Goal: Information Seeking & Learning: Find specific fact

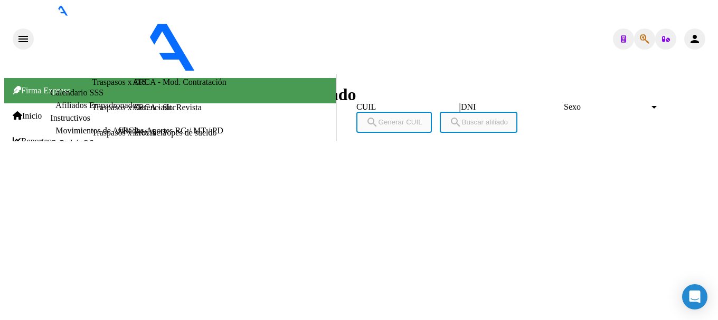
click at [640, 28] on span "button" at bounding box center [644, 38] width 9 height 21
type input "39273181"
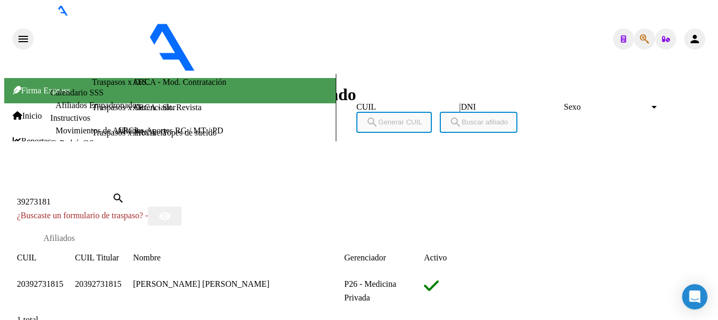
click at [63, 280] on span "20392731815" at bounding box center [40, 284] width 46 height 9
type textarea "20392731815"
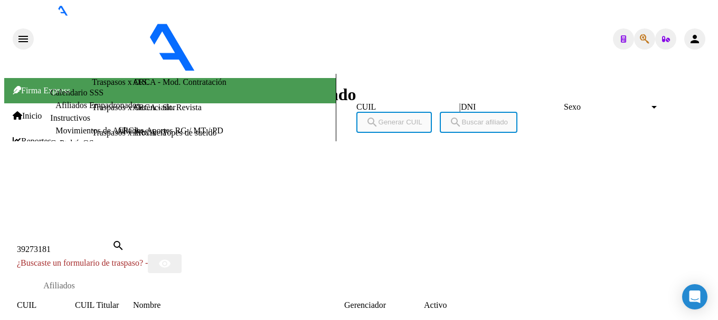
click at [376, 227] on div at bounding box center [358, 227] width 709 height 0
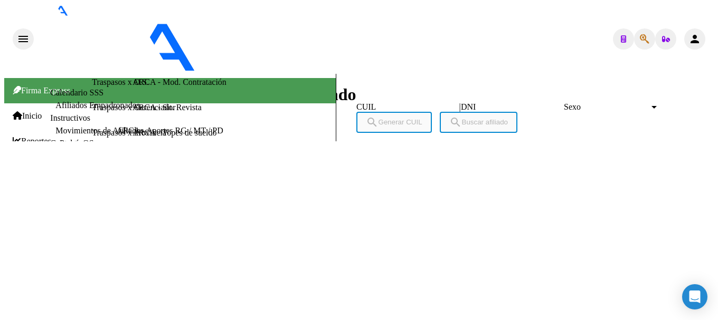
click at [643, 28] on span "button" at bounding box center [644, 38] width 9 height 21
type input "70792732"
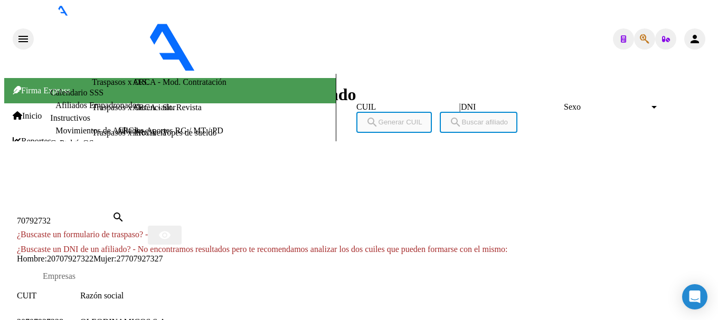
click at [163, 254] on span "27707927327" at bounding box center [139, 258] width 46 height 9
type textarea "27707927327"
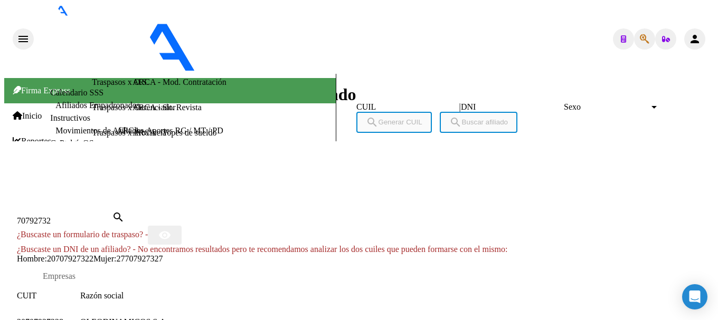
click at [112, 216] on input "70792732" at bounding box center [64, 220] width 95 height 9
click at [522, 198] on div at bounding box center [358, 198] width 709 height 0
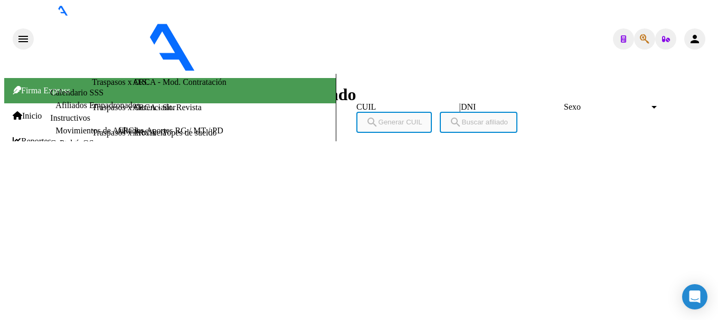
click at [646, 28] on button "button" at bounding box center [644, 38] width 21 height 21
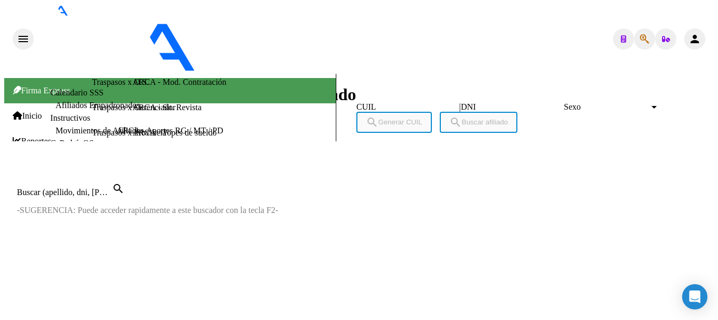
paste input "27303616522"
type input "27303616522"
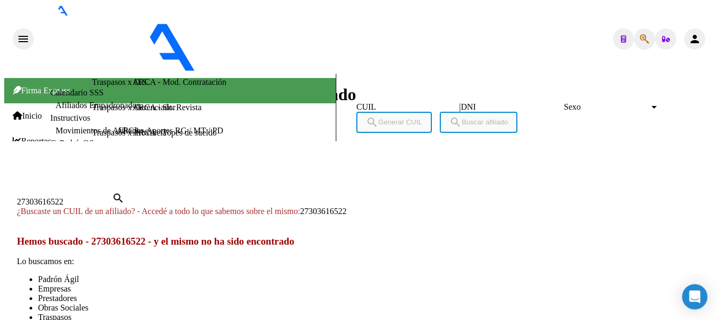
click at [125, 192] on div "27303616522 Buscar (apellido, dni, [PERSON_NAME], [PERSON_NAME], cuit, obra soc…" at bounding box center [71, 199] width 108 height 15
click at [347, 207] on span "27303616522" at bounding box center [323, 211] width 46 height 9
type textarea "27303616522"
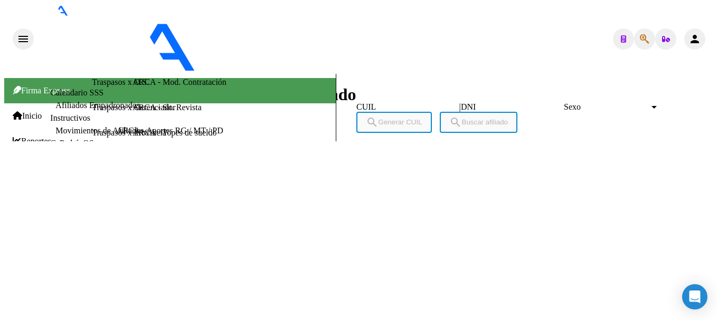
scroll to position [340, 0]
click at [640, 28] on span "button" at bounding box center [644, 38] width 9 height 21
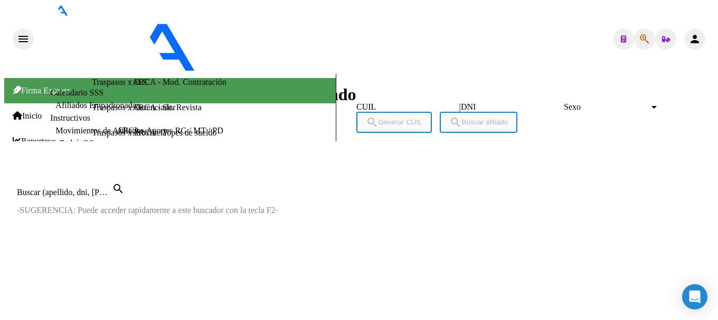
paste input "27245168115"
type input "27245168115"
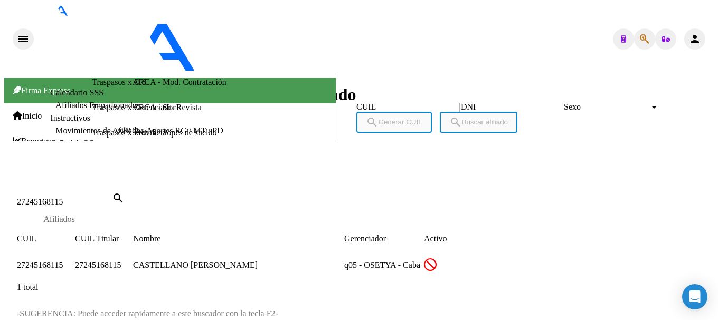
click at [63, 261] on span "27245168115" at bounding box center [40, 265] width 46 height 9
type textarea "27245168115"
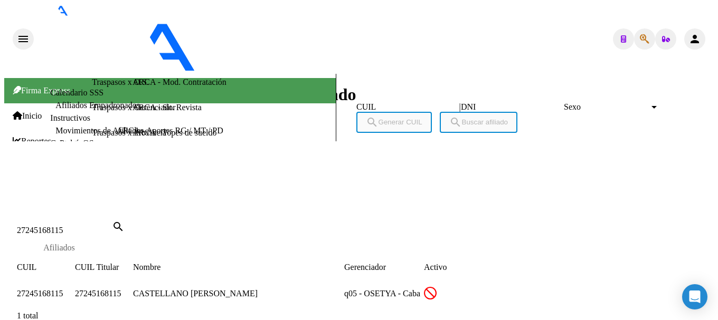
scroll to position [252, 0]
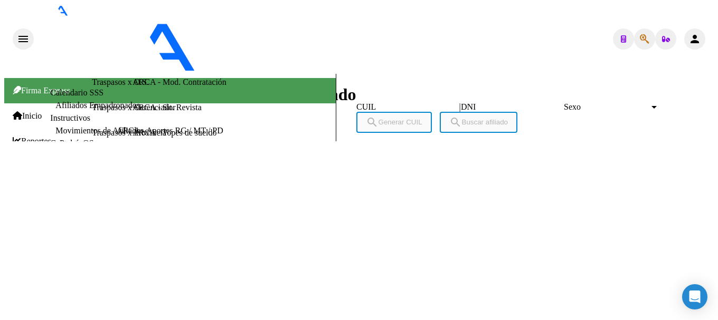
scroll to position [973, 0]
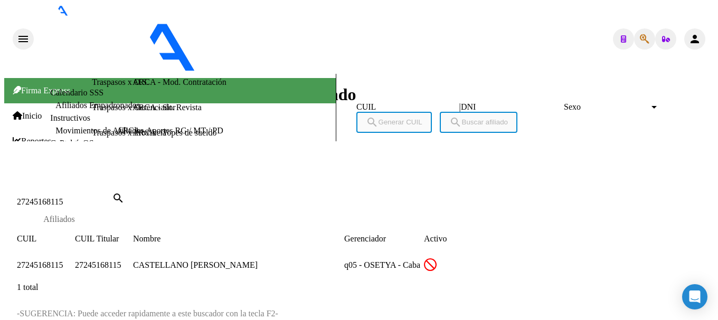
click at [125, 192] on div "27245168115 Buscar (apellido, dni, cuil, [PERSON_NAME], cuit, obra social) sear…" at bounding box center [71, 199] width 108 height 15
click at [112, 197] on input "27245168115" at bounding box center [64, 201] width 95 height 9
paste input "163364"
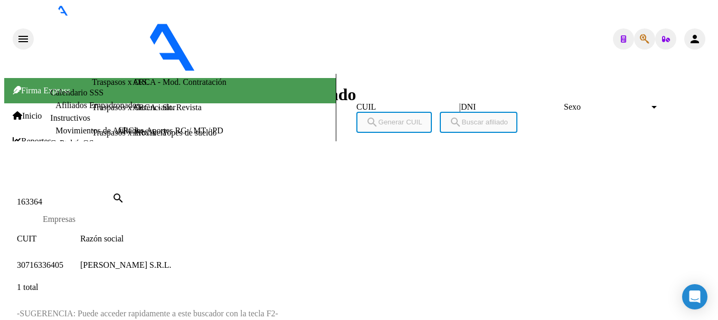
click at [112, 197] on div "163364 Buscar (apellido, dni, cuil, [PERSON_NAME], cuit, obra social)" at bounding box center [64, 201] width 95 height 9
click at [112, 197] on input "163364" at bounding box center [64, 201] width 95 height 9
paste input "2339986761"
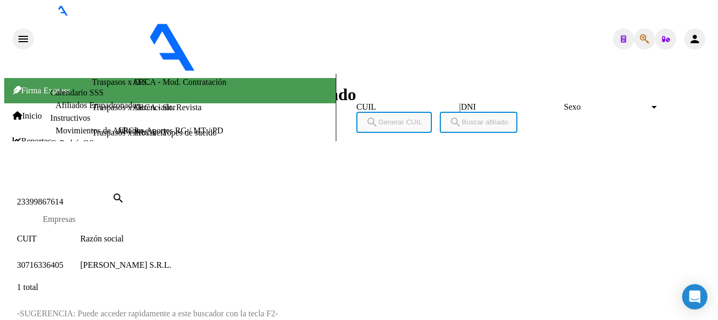
type input "23399867614"
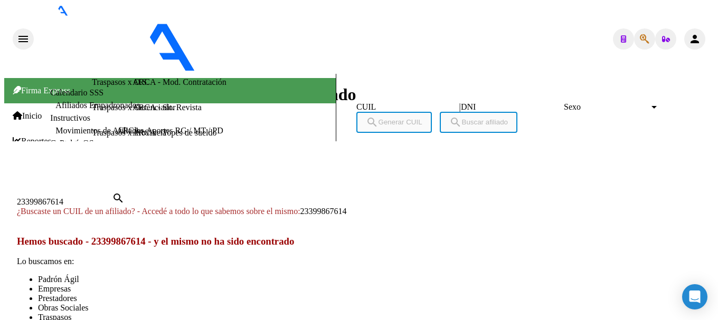
click at [347, 207] on span "23399867614" at bounding box center [323, 211] width 46 height 9
type textarea "23399867614"
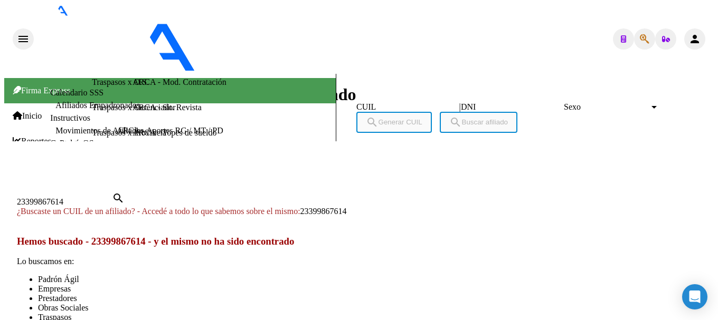
click at [410, 179] on div at bounding box center [358, 179] width 709 height 0
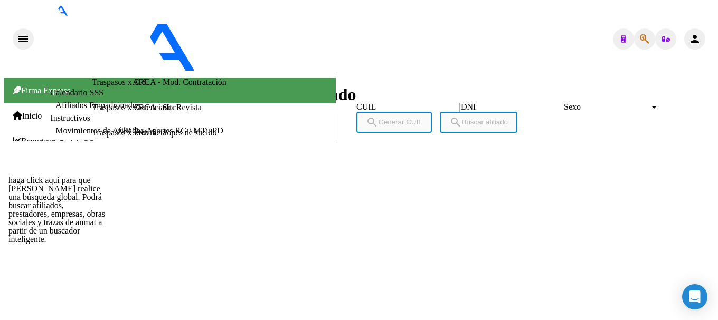
click at [640, 39] on icon "button" at bounding box center [644, 39] width 9 height 1
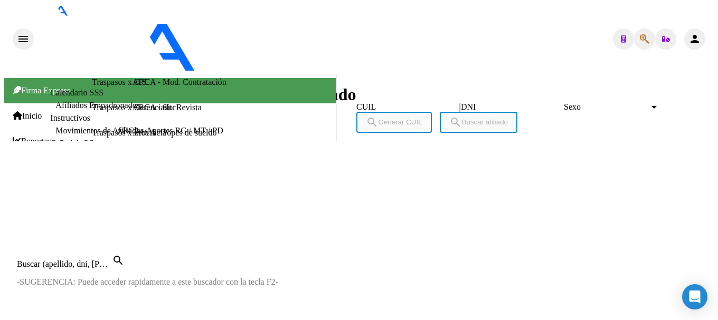
paste input "20451406494"
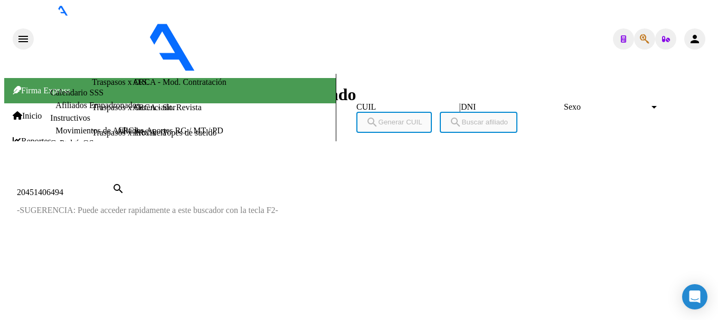
type input "20451406494"
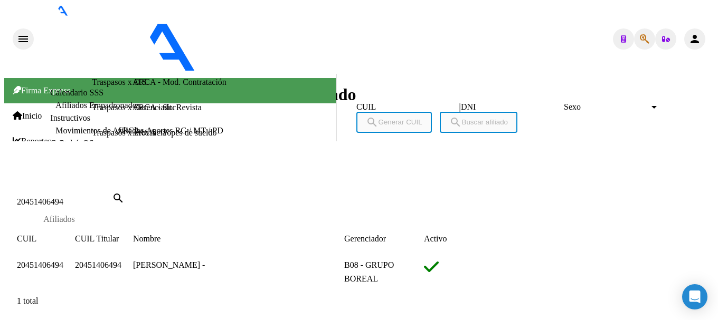
click at [63, 261] on span "20451406494" at bounding box center [40, 265] width 46 height 9
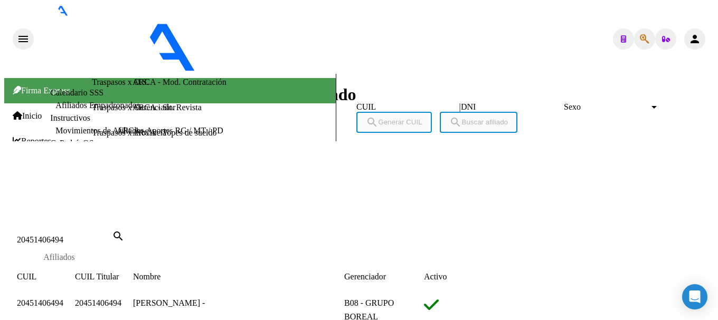
copy span "20451406494"
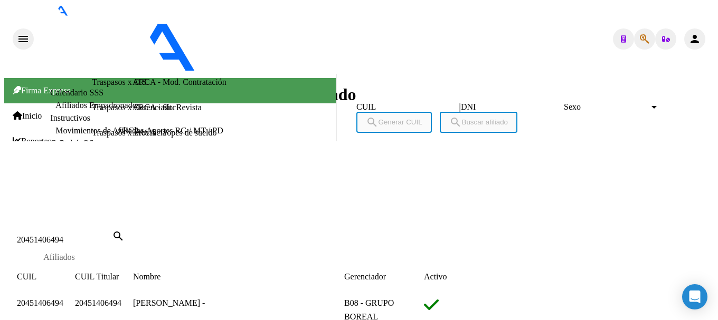
type textarea "20595339449"
drag, startPoint x: 174, startPoint y: 54, endPoint x: 225, endPoint y: 55, distance: 50.7
copy span "59533944"
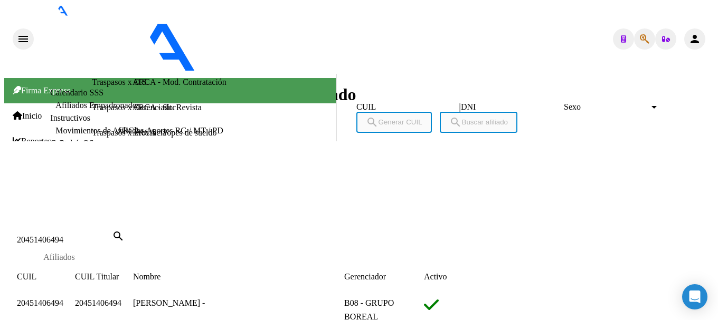
drag, startPoint x: 133, startPoint y: 106, endPoint x: 201, endPoint y: 108, distance: 68.1
copy span "[PERSON_NAME]"
drag, startPoint x: 88, startPoint y: 199, endPoint x: 144, endPoint y: 199, distance: 55.9
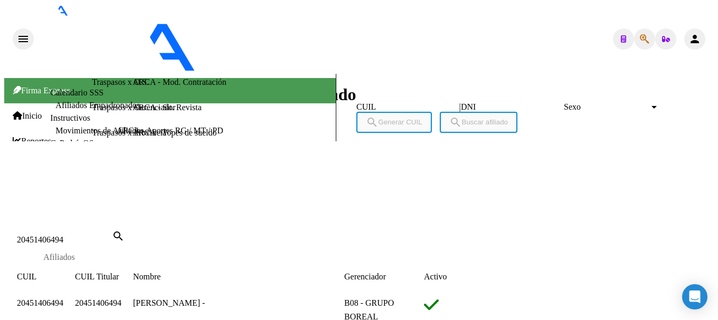
copy span "[DATE]"
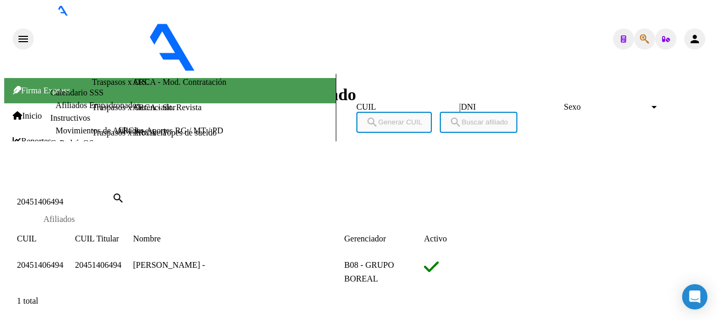
click at [112, 197] on input "20451406494" at bounding box center [64, 201] width 95 height 9
paste input "2551110"
type input "20452551110"
click at [63, 261] on span "20452551110" at bounding box center [40, 265] width 46 height 9
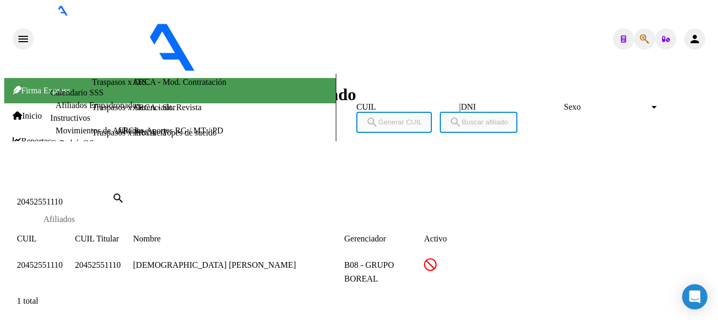
type textarea "20452551110"
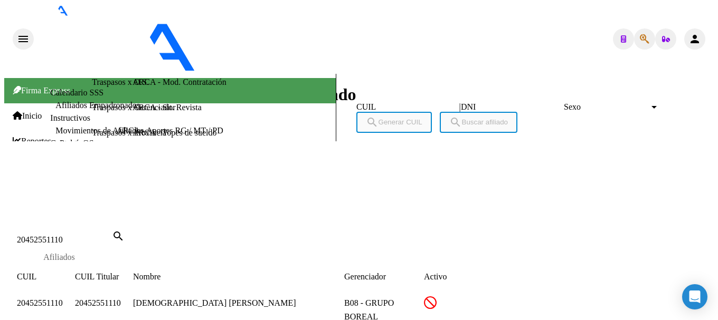
scroll to position [241, 0]
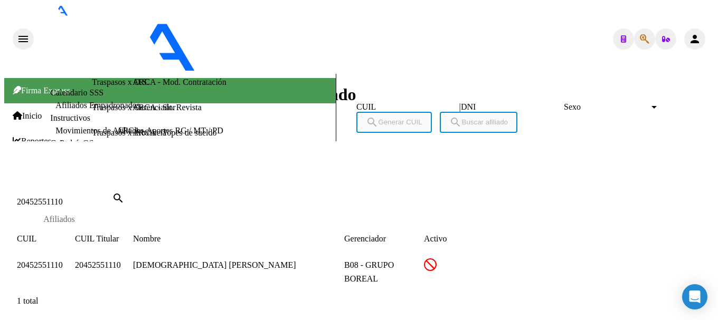
click at [112, 197] on input "20452551110" at bounding box center [64, 201] width 95 height 9
paste input "63456004"
type input "20463456004"
click at [63, 261] on span "20463456004" at bounding box center [40, 265] width 46 height 9
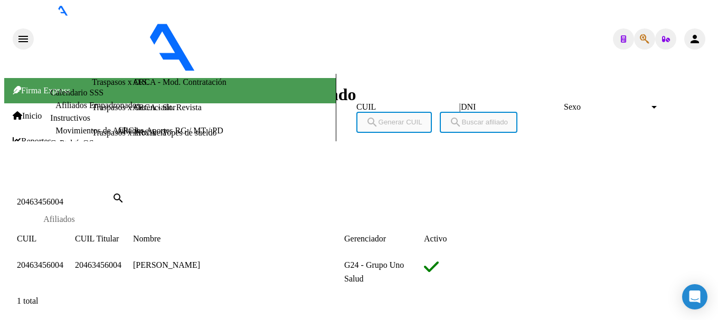
type textarea "20463456004"
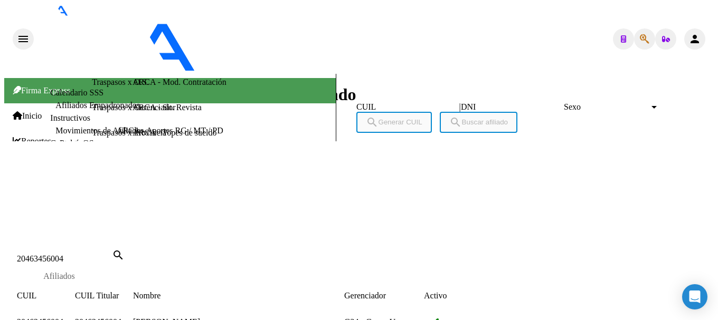
copy span "20463456004"
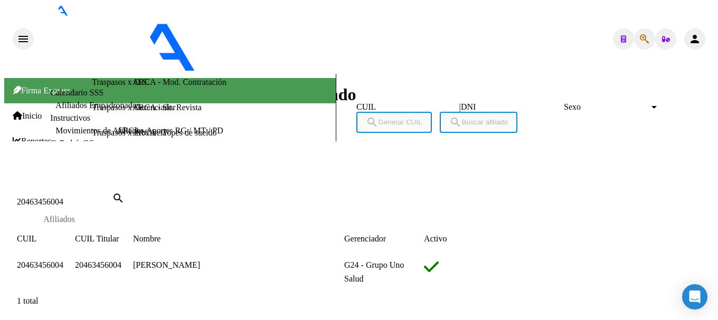
click at [112, 197] on input "20463456004" at bounding box center [64, 201] width 95 height 9
paste input "5476592"
type input "20465476592"
click at [63, 261] on span "20465476592" at bounding box center [40, 265] width 46 height 9
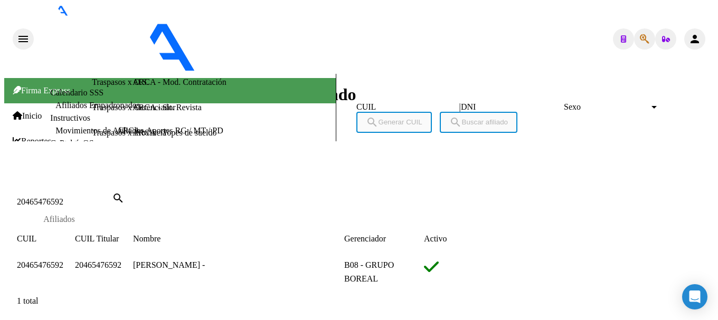
type textarea "20465476592"
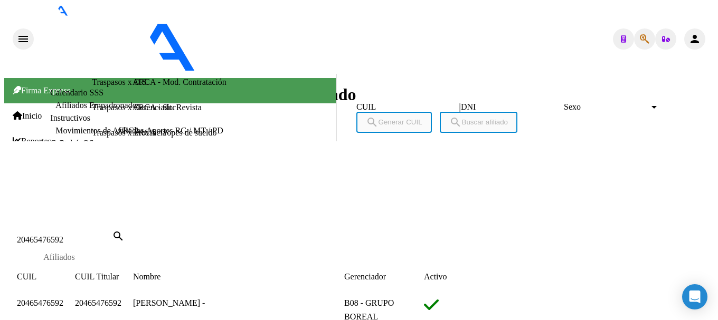
scroll to position [0, 0]
copy span "20465476592"
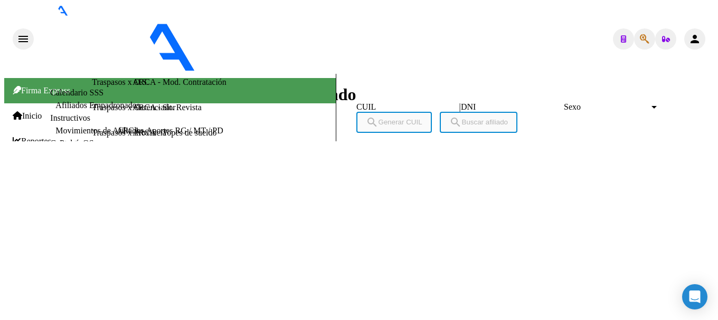
scroll to position [878, 0]
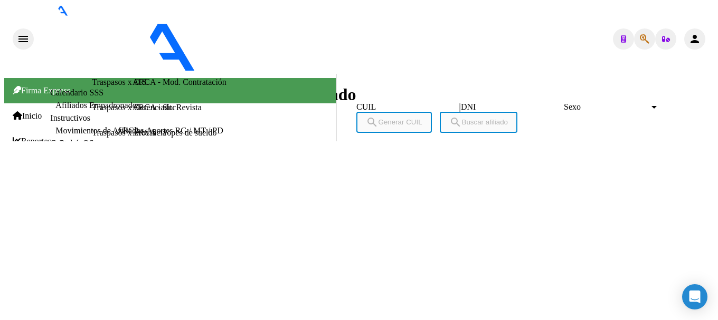
scroll to position [0, 0]
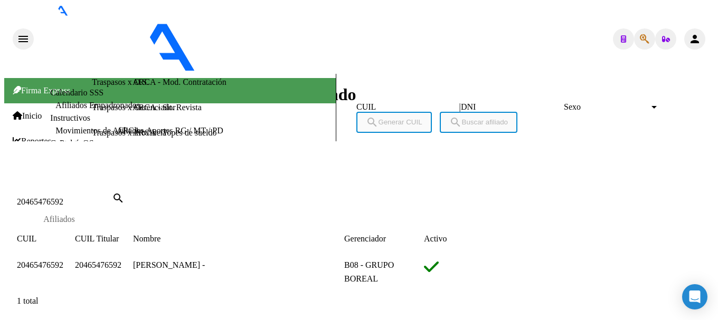
click at [112, 197] on input "20465476592" at bounding box center [64, 201] width 95 height 9
paste input "93225"
type input "20465493225V"
click at [63, 261] on span "20465493225" at bounding box center [40, 265] width 46 height 9
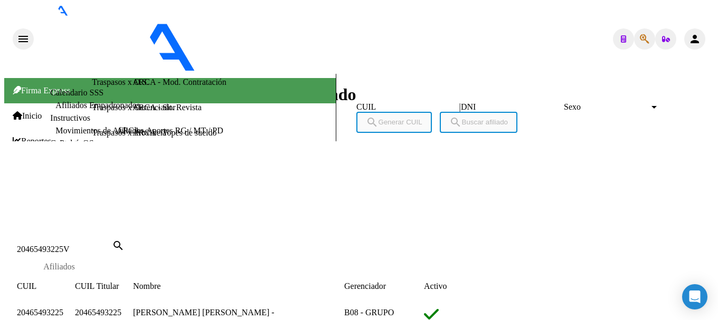
copy span "20465493225"
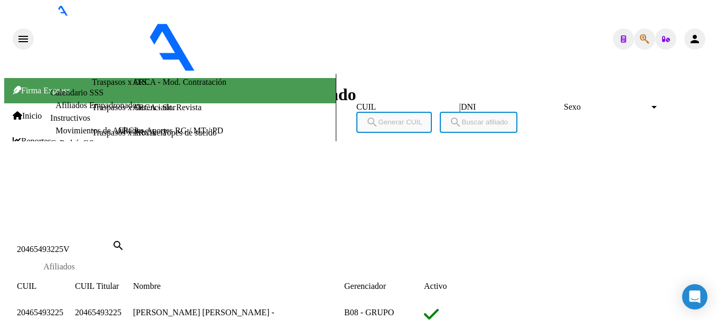
drag, startPoint x: 174, startPoint y: 57, endPoint x: 203, endPoint y: 57, distance: 29.0
drag, startPoint x: 203, startPoint y: 57, endPoint x: 220, endPoint y: 56, distance: 17.4
copy span "41702258"
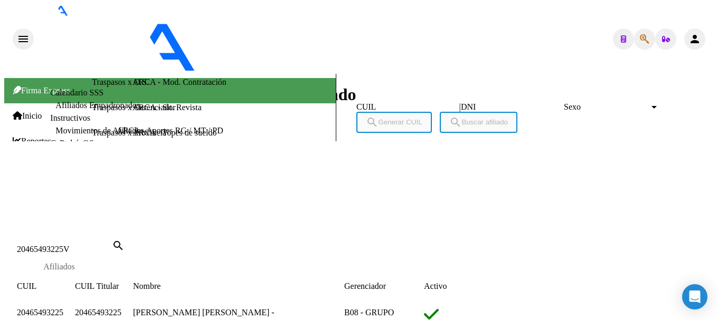
drag, startPoint x: 173, startPoint y: 54, endPoint x: 225, endPoint y: 54, distance: 52.2
drag, startPoint x: 85, startPoint y: 197, endPoint x: 141, endPoint y: 197, distance: 56.5
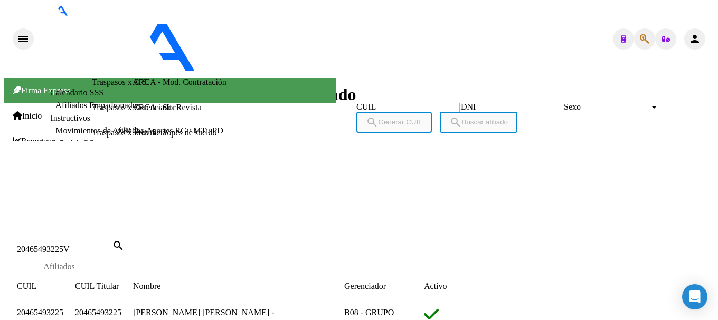
copy span "[DATE]"
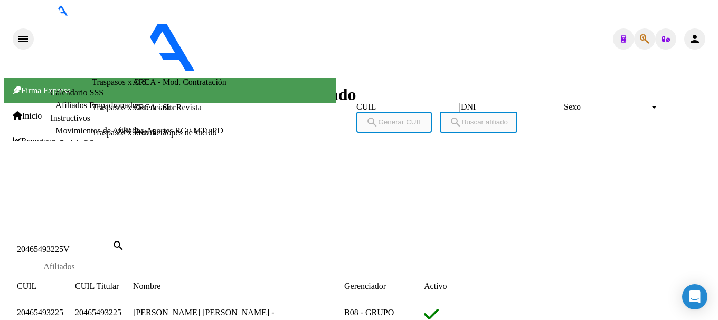
type textarea "27705101839"
copy span "70510183"
drag, startPoint x: 170, startPoint y: 53, endPoint x: 225, endPoint y: 51, distance: 54.9
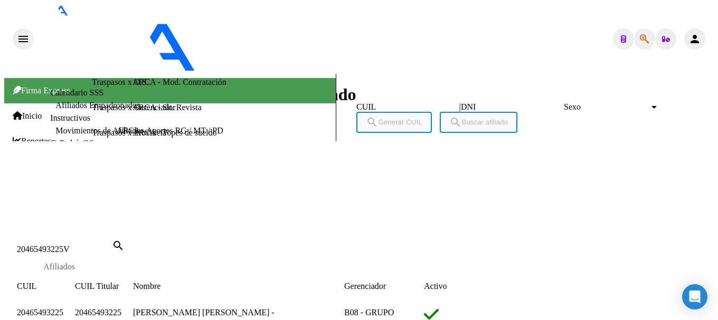
drag, startPoint x: 75, startPoint y: 106, endPoint x: 118, endPoint y: 109, distance: 43.4
drag, startPoint x: 123, startPoint y: 104, endPoint x: 178, endPoint y: 104, distance: 54.4
drag, startPoint x: 85, startPoint y: 199, endPoint x: 141, endPoint y: 204, distance: 56.1
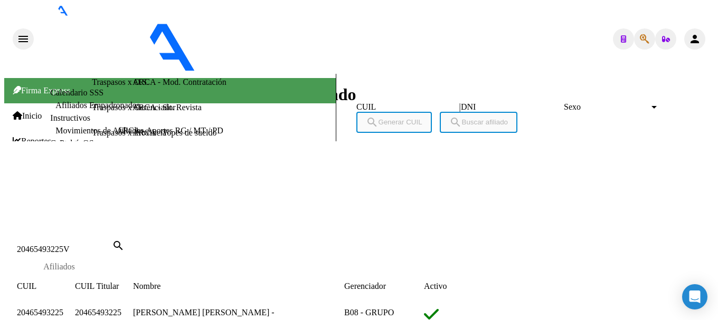
drag, startPoint x: 310, startPoint y: 13, endPoint x: 317, endPoint y: 44, distance: 31.8
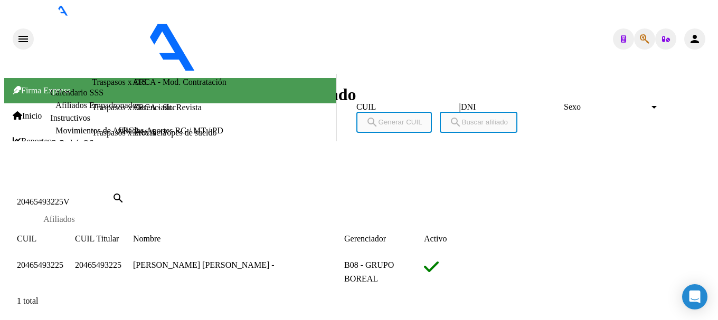
click at [125, 192] on div "20465493225V Buscar (apellido, dni, [PERSON_NAME], [PERSON_NAME], cuit, obra so…" at bounding box center [71, 199] width 108 height 15
click at [112, 197] on input "20465493225V" at bounding box center [64, 201] width 95 height 9
paste input "6199878"
type input "20466199878"
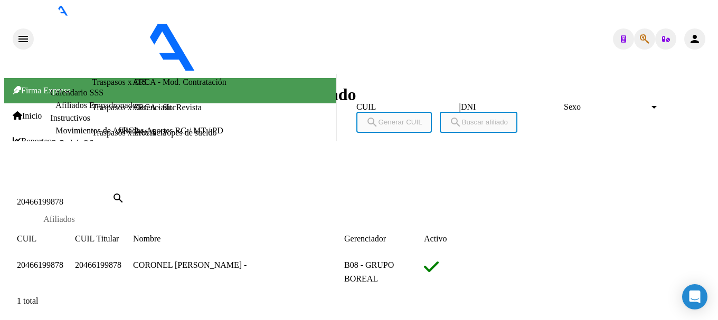
click at [63, 261] on span "20466199878" at bounding box center [40, 265] width 46 height 9
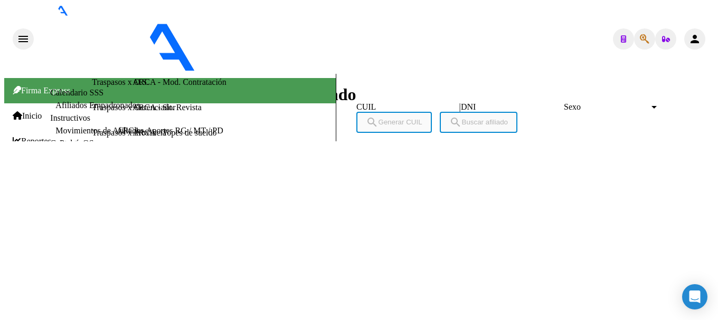
scroll to position [0, 0]
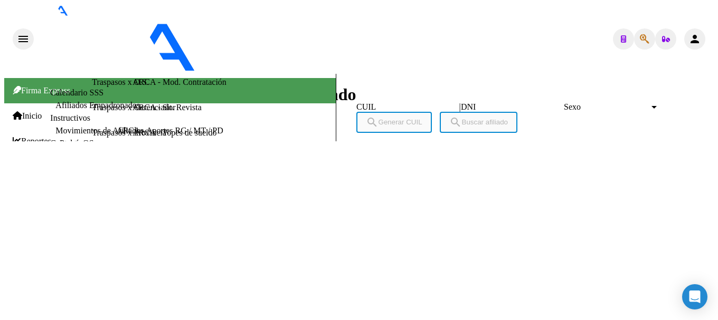
drag, startPoint x: 173, startPoint y: 51, endPoint x: 226, endPoint y: 52, distance: 53.3
drag, startPoint x: 72, startPoint y: 157, endPoint x: 108, endPoint y: 156, distance: 36.4
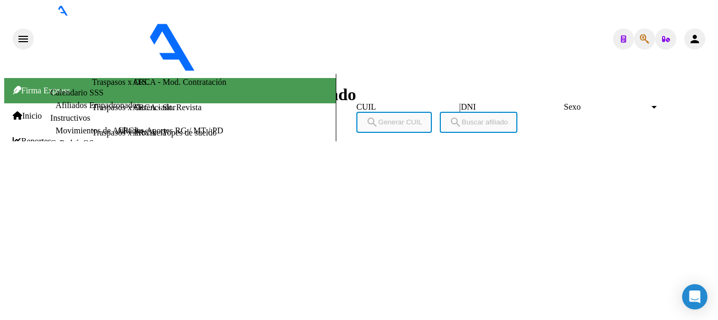
drag, startPoint x: 76, startPoint y: 146, endPoint x: 105, endPoint y: 146, distance: 29.0
drag, startPoint x: 111, startPoint y: 147, endPoint x: 182, endPoint y: 145, distance: 70.8
drag, startPoint x: 87, startPoint y: 240, endPoint x: 136, endPoint y: 239, distance: 49.1
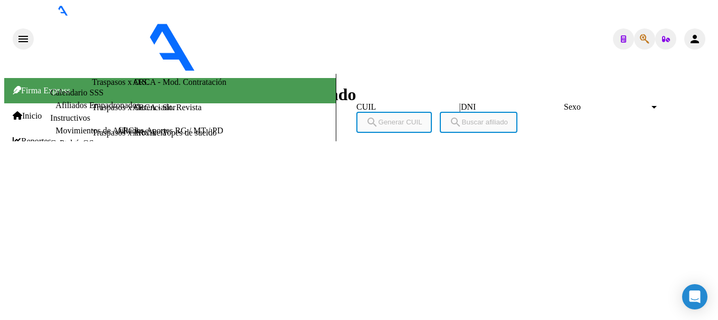
drag, startPoint x: 377, startPoint y: 194, endPoint x: 419, endPoint y: 193, distance: 41.7
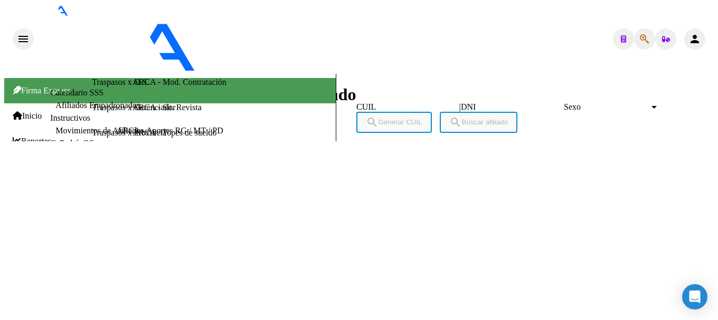
type textarea "20551353924"
drag, startPoint x: 173, startPoint y: 53, endPoint x: 227, endPoint y: 52, distance: 54.4
drag, startPoint x: 87, startPoint y: 239, endPoint x: 131, endPoint y: 239, distance: 43.8
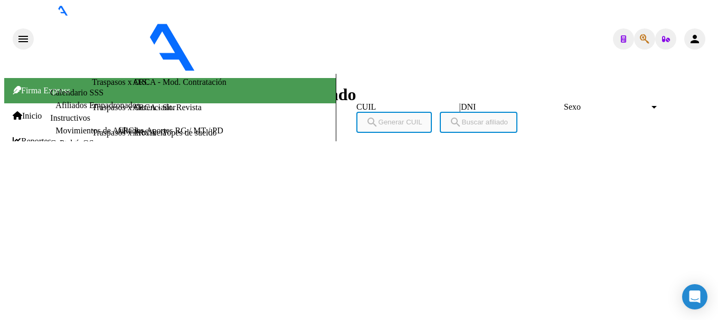
drag, startPoint x: 379, startPoint y: 196, endPoint x: 424, endPoint y: 196, distance: 45.4
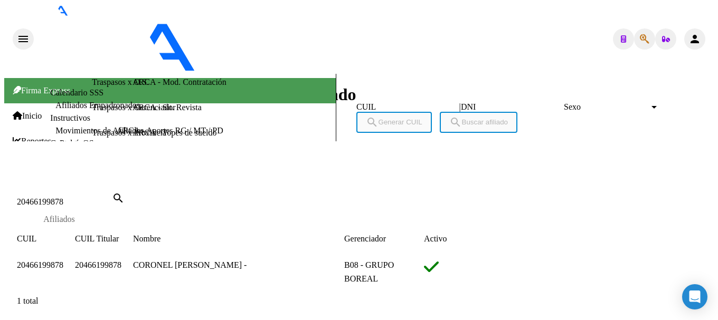
click at [112, 197] on input "20466199878" at bounding box center [64, 201] width 95 height 9
paste input "8691494"
type input "20468691494"
click at [63, 261] on span "20468691494" at bounding box center [40, 265] width 46 height 9
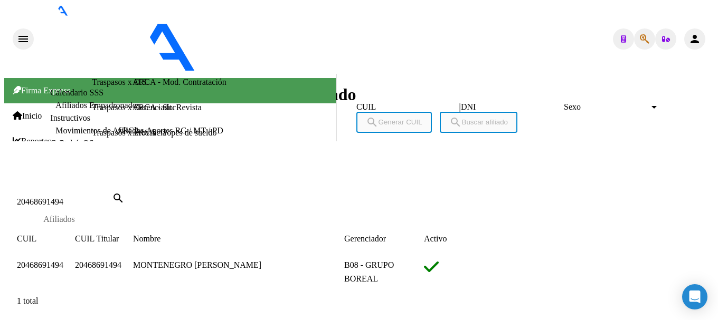
type textarea "20468691494"
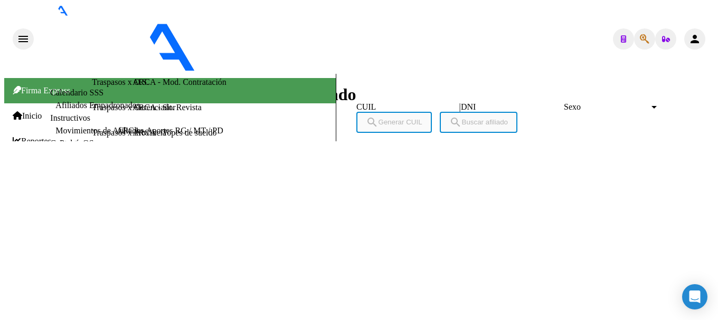
scroll to position [0, 0]
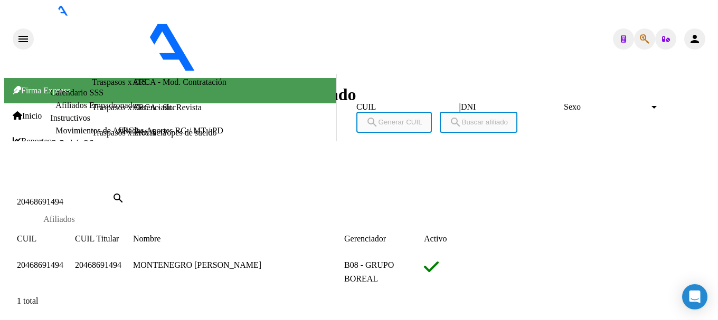
click at [304, 179] on div at bounding box center [358, 179] width 709 height 0
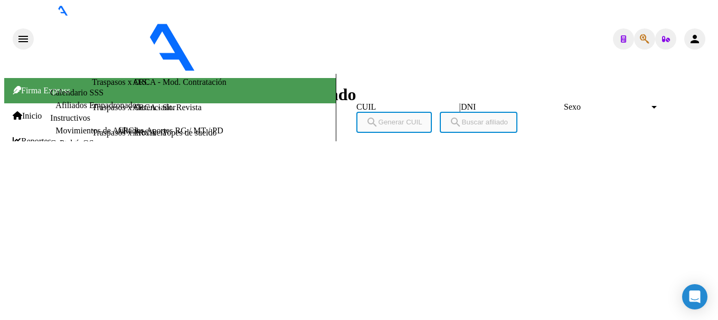
click at [634, 28] on button "button" at bounding box center [644, 38] width 21 height 21
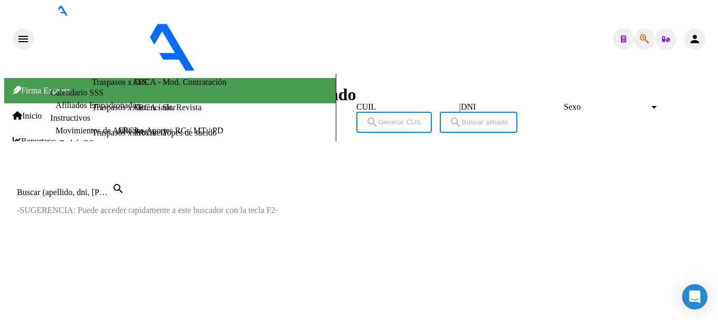
paste input "20481160899"
type input "20481160899"
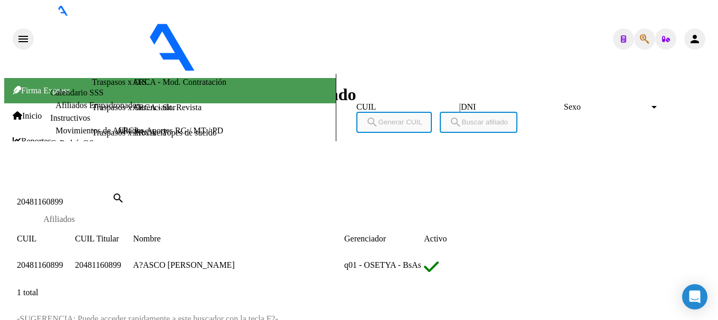
click at [63, 261] on span "20481160899" at bounding box center [40, 265] width 46 height 9
type textarea "20481160899"
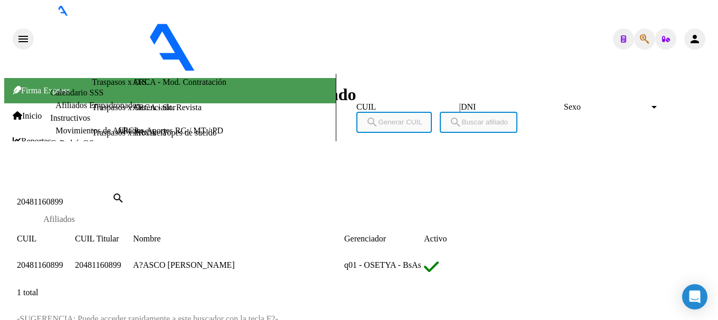
click at [297, 179] on div at bounding box center [358, 179] width 709 height 0
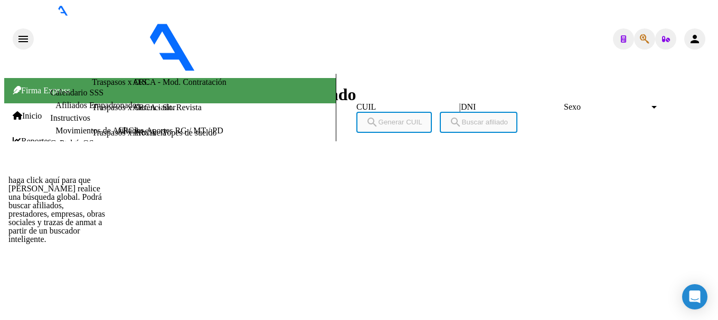
click at [650, 28] on button "button" at bounding box center [644, 38] width 21 height 21
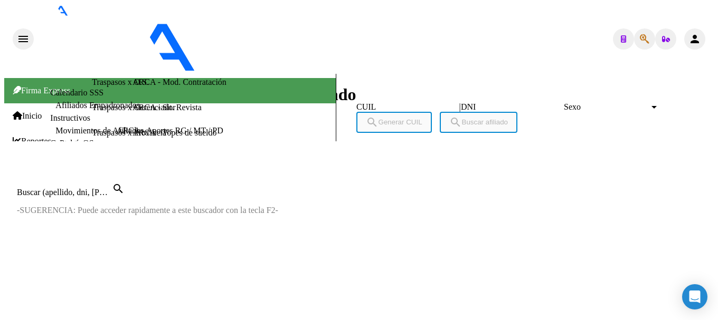
paste input "20923528874"
type input "20923528874"
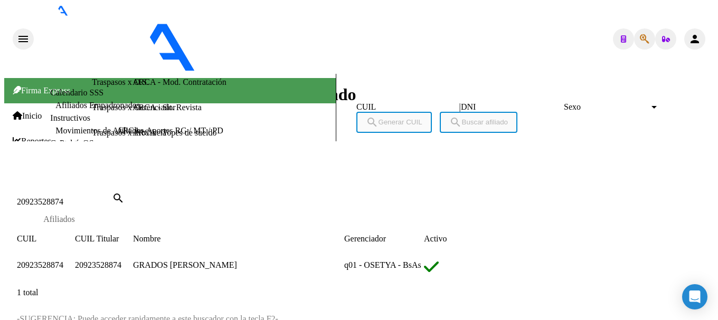
click at [63, 261] on span "20923528874" at bounding box center [40, 265] width 46 height 9
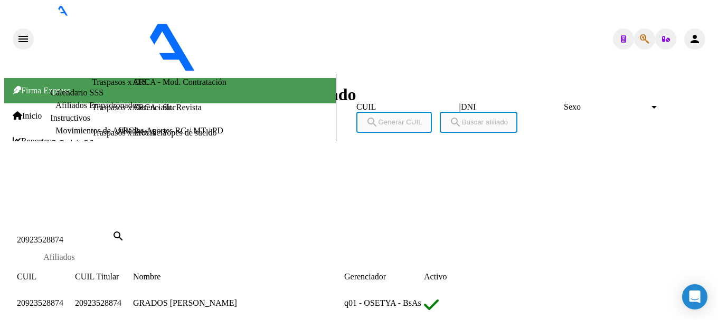
scroll to position [528, 0]
type textarea "27944064872"
drag, startPoint x: 173, startPoint y: 57, endPoint x: 213, endPoint y: 59, distance: 40.1
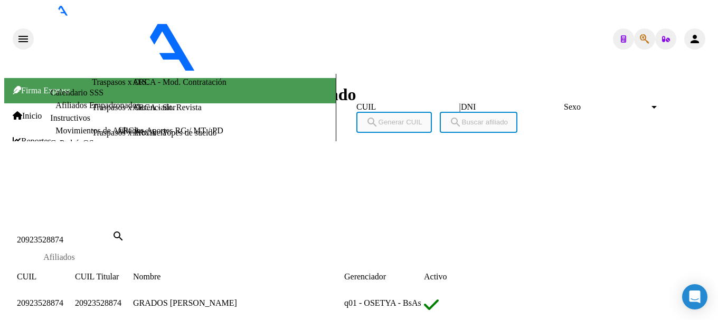
drag, startPoint x: 213, startPoint y: 59, endPoint x: 225, endPoint y: 58, distance: 12.1
drag, startPoint x: 172, startPoint y: 55, endPoint x: 227, endPoint y: 54, distance: 55.4
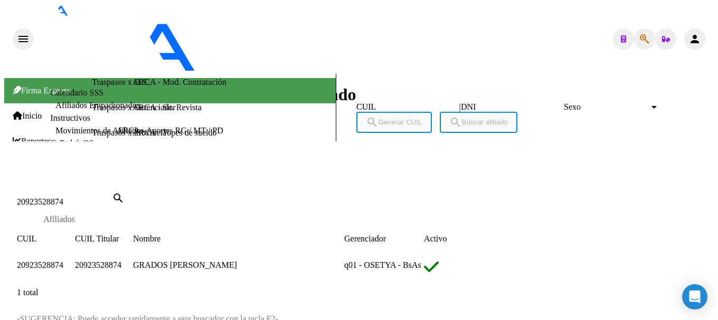
click at [112, 197] on input "20923528874" at bounding box center [64, 201] width 95 height 9
paste input "88594"
type input "20923885944"
click at [63, 261] on span "20923885944" at bounding box center [40, 265] width 46 height 9
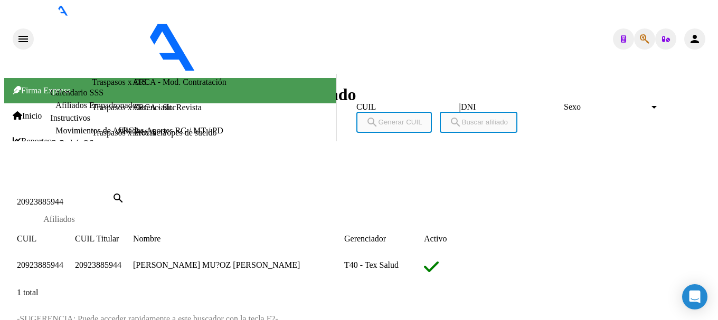
type textarea "20923885944"
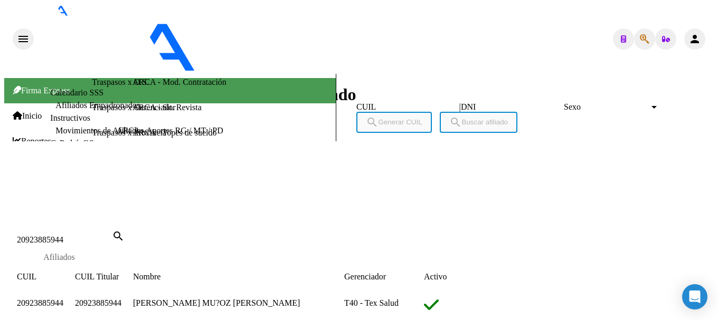
scroll to position [0, 0]
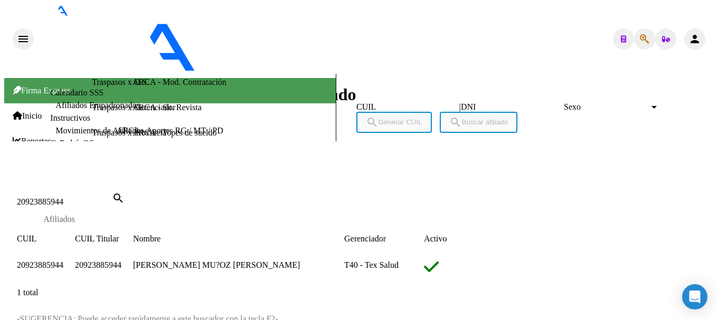
click at [112, 197] on input "20923885944" at bounding box center [64, 201] width 95 height 9
paste input "5578763"
type input "20925578763"
click at [63, 261] on app-link-go-to "20925578763" at bounding box center [40, 265] width 46 height 9
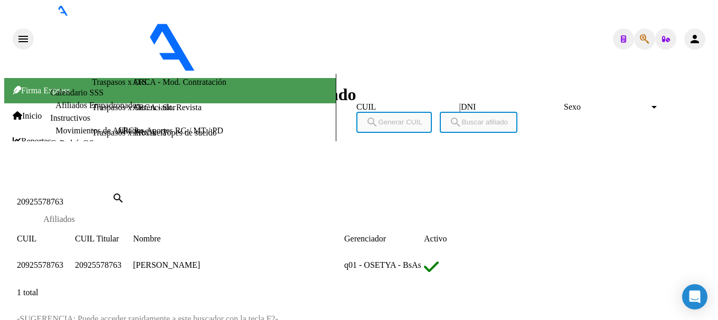
click at [63, 261] on span "20925578763" at bounding box center [40, 265] width 46 height 9
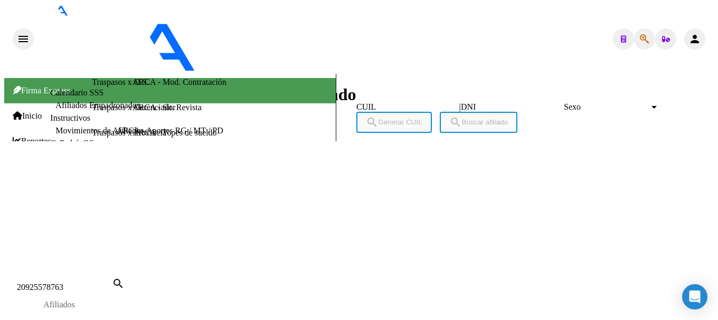
type textarea "23238430534"
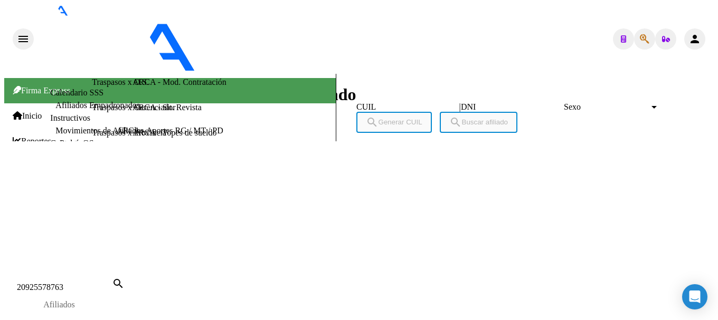
drag, startPoint x: 171, startPoint y: 50, endPoint x: 225, endPoint y: 52, distance: 53.9
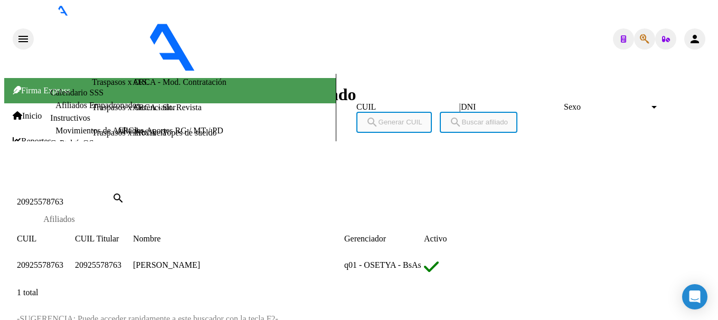
click at [112, 197] on input "20925578763" at bounding box center [64, 201] width 95 height 9
paste input "6325508"
type input "20926325508"
click at [75, 259] on datatable-body-cell "20926325508" at bounding box center [46, 268] width 58 height 19
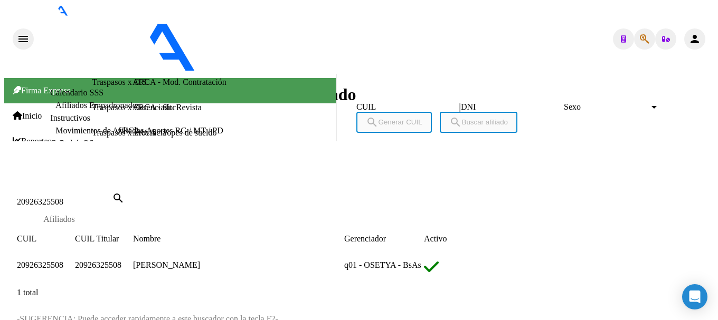
click at [63, 261] on span "20926325508" at bounding box center [40, 265] width 46 height 9
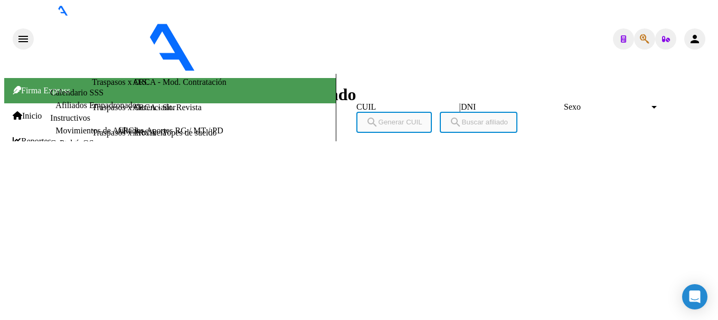
scroll to position [475, 0]
type textarea "27929693189"
drag, startPoint x: 174, startPoint y: 55, endPoint x: 225, endPoint y: 58, distance: 51.3
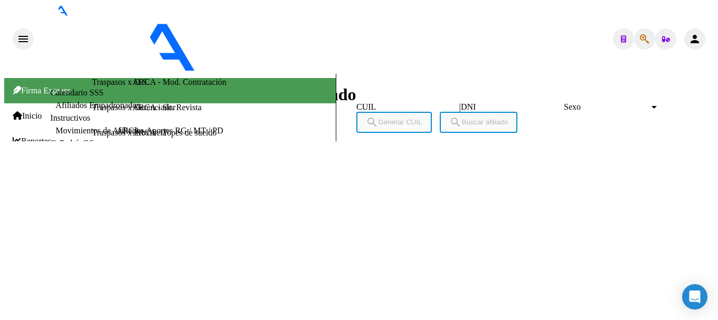
scroll to position [369, 0]
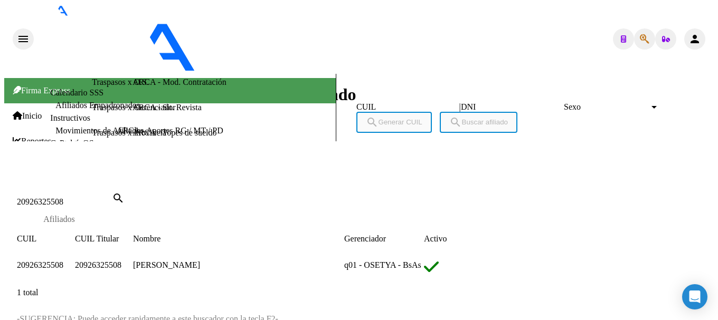
click at [112, 197] on input "20926325508" at bounding box center [64, 201] width 95 height 9
paste input "67766"
type input "20926677668"
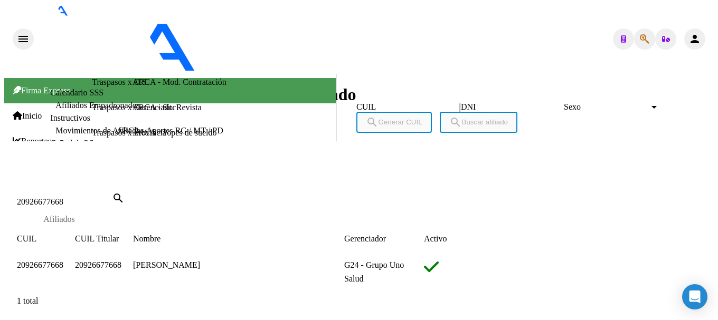
click at [63, 261] on span "20926677668" at bounding box center [40, 265] width 46 height 9
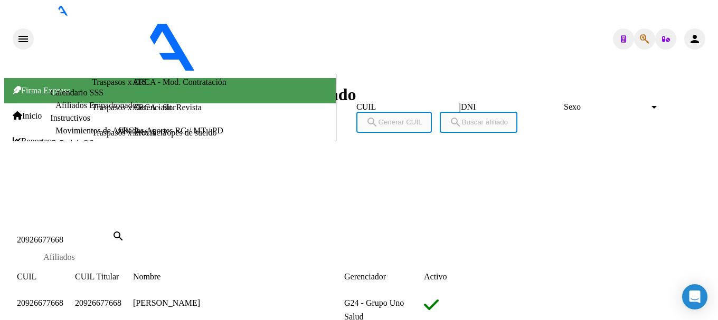
scroll to position [0, 0]
click at [61, 302] on span "27232579213" at bounding box center [60, 306] width 52 height 9
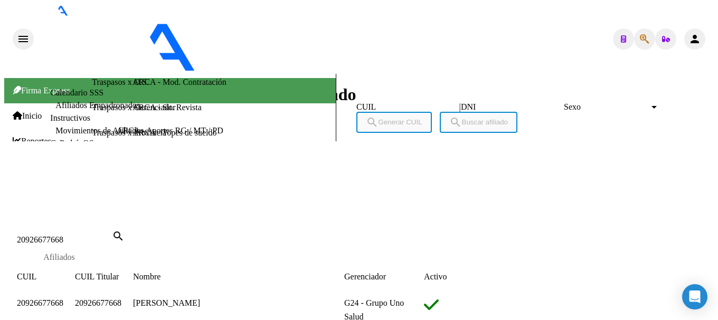
type textarea "27232579213"
drag, startPoint x: 171, startPoint y: 52, endPoint x: 210, endPoint y: 52, distance: 38.5
drag, startPoint x: 170, startPoint y: 51, endPoint x: 225, endPoint y: 52, distance: 55.4
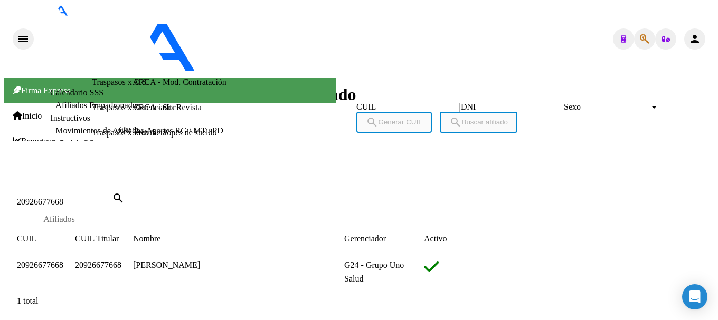
click at [112, 197] on input "20926677668" at bounding box center [64, 201] width 95 height 9
paste input "7565847"
type input "20927565847"
click at [63, 261] on span "20927565847" at bounding box center [40, 265] width 46 height 9
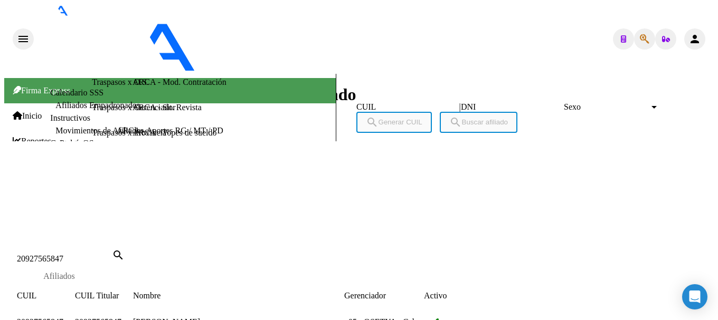
scroll to position [0, 0]
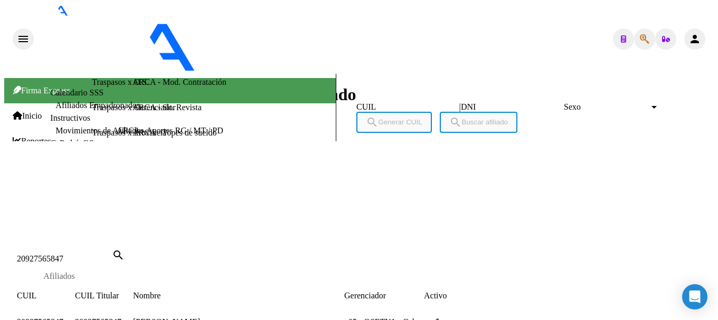
type textarea "27928107472"
drag, startPoint x: 171, startPoint y: 56, endPoint x: 226, endPoint y: 54, distance: 54.9
drag, startPoint x: 174, startPoint y: 54, endPoint x: 188, endPoint y: 54, distance: 14.3
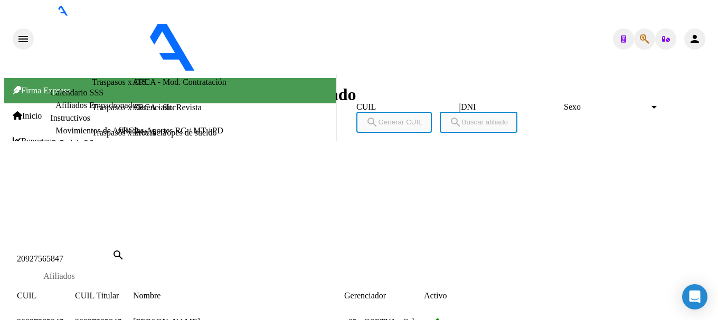
drag, startPoint x: 188, startPoint y: 54, endPoint x: 215, endPoint y: 54, distance: 27.4
drag, startPoint x: 215, startPoint y: 54, endPoint x: 225, endPoint y: 54, distance: 10.0
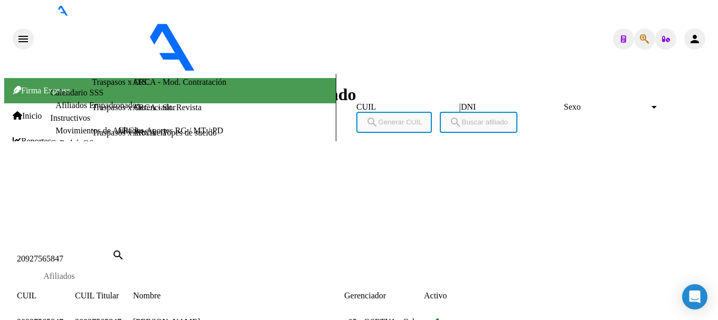
drag, startPoint x: 176, startPoint y: 54, endPoint x: 226, endPoint y: 54, distance: 50.7
drag, startPoint x: 226, startPoint y: 54, endPoint x: 212, endPoint y: 53, distance: 14.3
drag, startPoint x: 172, startPoint y: 53, endPoint x: 227, endPoint y: 54, distance: 55.4
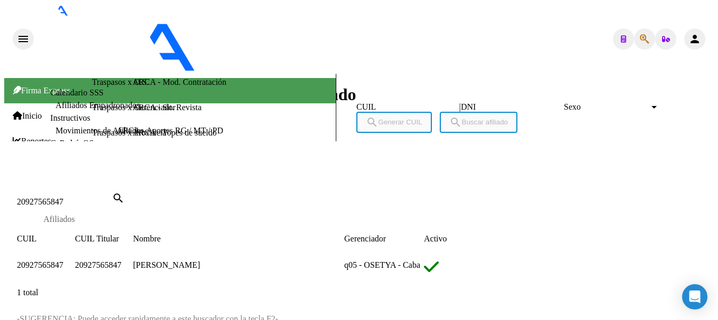
click at [112, 197] on input "20927565847" at bounding box center [64, 201] width 95 height 9
paste input "764173"
type input "20927764173"
click at [63, 261] on span "20927764173" at bounding box center [40, 265] width 46 height 9
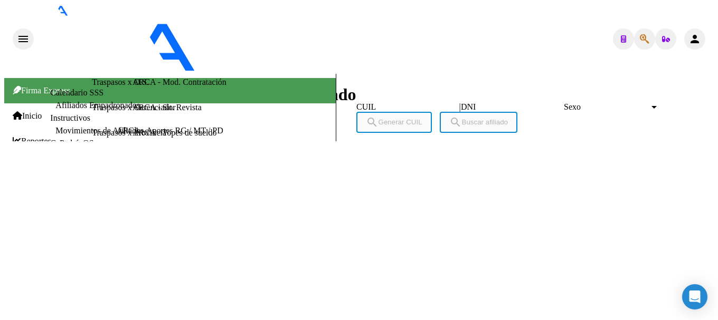
scroll to position [0, 0]
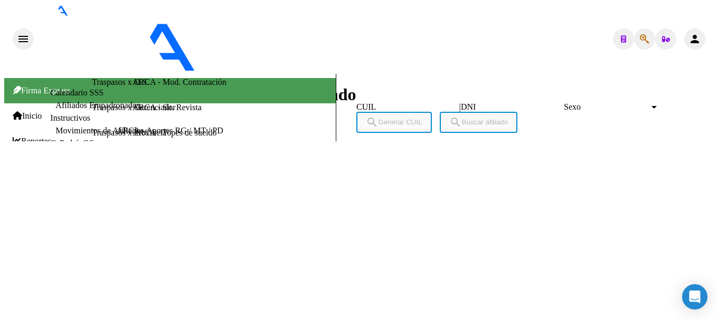
type textarea "27165115657"
drag, startPoint x: 173, startPoint y: 54, endPoint x: 225, endPoint y: 54, distance: 52.3
drag, startPoint x: 173, startPoint y: 55, endPoint x: 204, endPoint y: 56, distance: 30.7
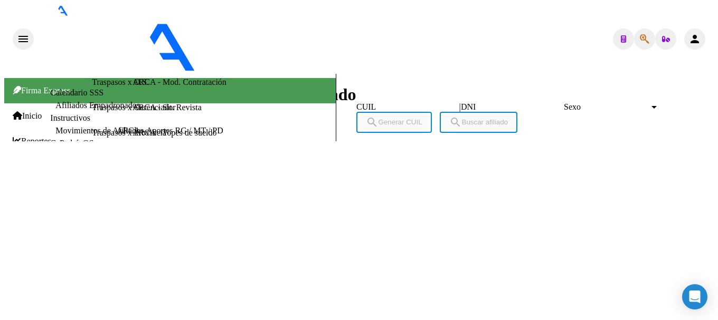
drag, startPoint x: 174, startPoint y: 54, endPoint x: 235, endPoint y: 74, distance: 64.4
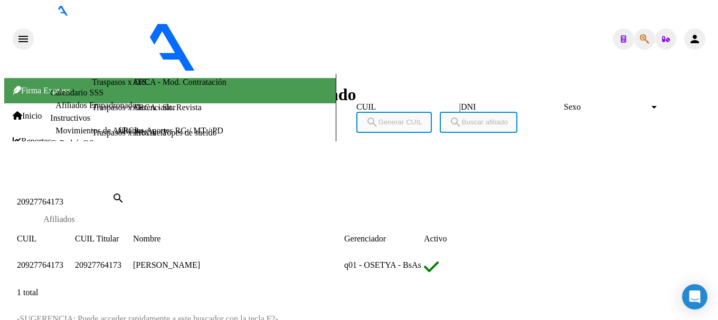
click at [112, 197] on div "20927764173 Buscar (apellido, dni, cuil, [PERSON_NAME], cuit, obra social)" at bounding box center [64, 201] width 95 height 9
click at [112, 197] on input "20927764173" at bounding box center [64, 201] width 95 height 9
paste input "9105061"
type input "20929105061"
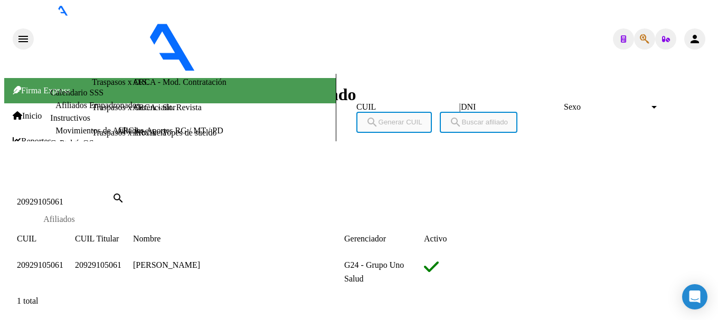
click at [63, 261] on span "20929105061" at bounding box center [40, 265] width 46 height 9
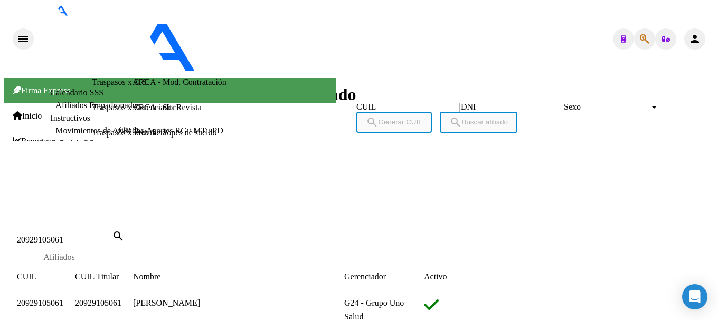
click at [81, 302] on span "20468101670" at bounding box center [60, 306] width 52 height 9
type textarea "20468101670"
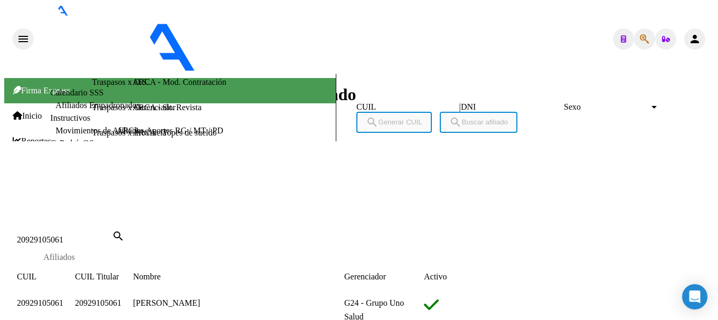
drag, startPoint x: 180, startPoint y: 55, endPoint x: 223, endPoint y: 56, distance: 42.2
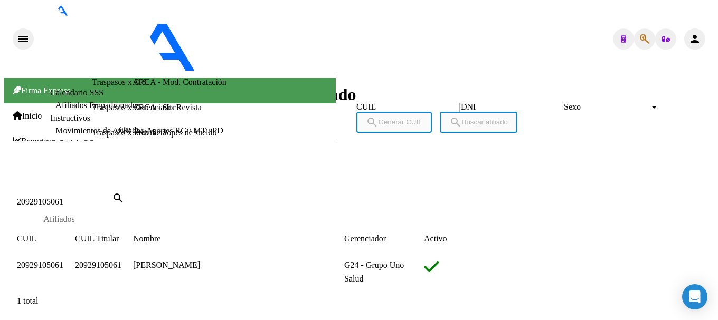
click at [335, 179] on div at bounding box center [358, 179] width 709 height 0
